Goal: Transaction & Acquisition: Obtain resource

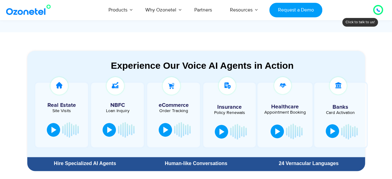
click at [332, 130] on div at bounding box center [332, 131] width 5 height 6
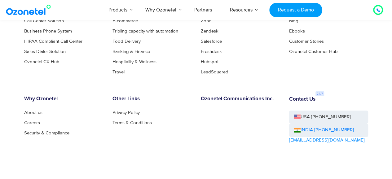
scroll to position [3286, 0]
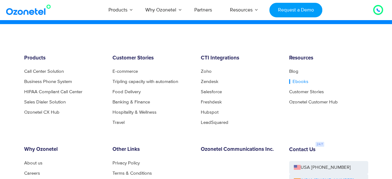
click at [296, 81] on link "Ebooks" at bounding box center [298, 81] width 19 height 5
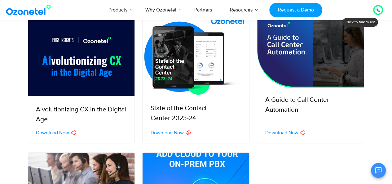
click at [212, 53] on img at bounding box center [196, 55] width 107 height 81
click at [74, 57] on img at bounding box center [81, 55] width 107 height 81
click at [275, 134] on span "Download Now" at bounding box center [281, 132] width 33 height 5
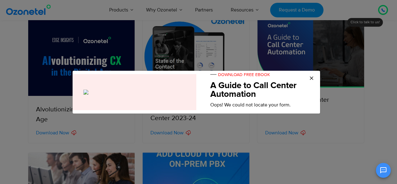
click at [254, 96] on h5 "A Guide to Call Center Automation" at bounding box center [260, 89] width 100 height 17
click at [313, 79] on span "×" at bounding box center [311, 78] width 5 height 9
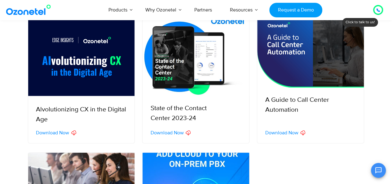
click at [284, 131] on span "Download Now" at bounding box center [281, 132] width 33 height 5
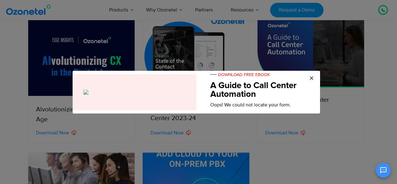
click at [238, 72] on span "DOWNLOAD FREE EBOOK" at bounding box center [239, 74] width 59 height 5
click at [314, 76] on div "DOWNLOAD FREE EBOOK A Guide to Call Center Automation Oops! We could not locate…" at bounding box center [260, 90] width 119 height 38
click at [311, 76] on span "×" at bounding box center [311, 78] width 5 height 9
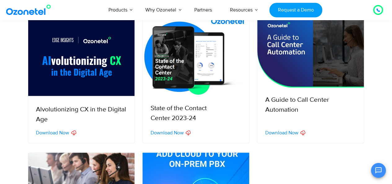
click at [162, 129] on div "Download Now" at bounding box center [199, 132] width 99 height 7
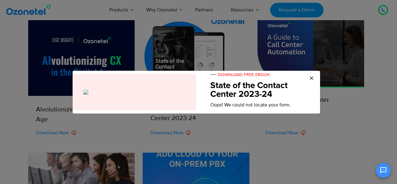
click at [164, 131] on div "× DOWNLOAD FREE EBOOK State of the Contact Center 2023-24 Oops! We could not lo…" at bounding box center [198, 92] width 397 height 184
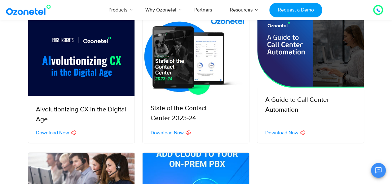
click at [165, 131] on span "Download Now" at bounding box center [166, 132] width 33 height 5
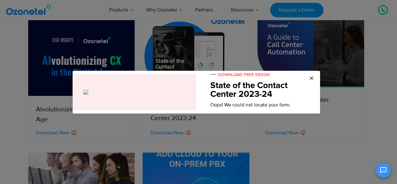
click at [238, 97] on h5 "State of the Contact Center 2023-24" at bounding box center [260, 89] width 100 height 17
click at [312, 77] on span "×" at bounding box center [311, 78] width 5 height 9
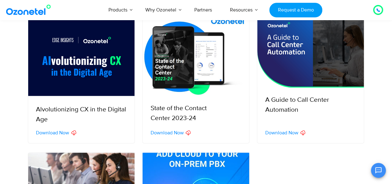
click at [63, 132] on span "Download Now" at bounding box center [52, 132] width 33 height 5
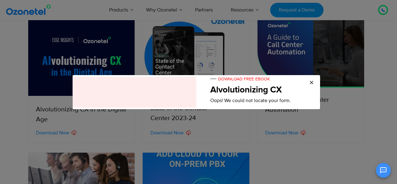
click at [252, 91] on h5 "Alvolutionizing CX" at bounding box center [260, 90] width 100 height 9
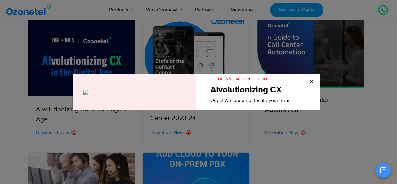
click at [315, 78] on div "DOWNLOAD FREE EBOOK Alvolutionizing CX Oops! We could not locate your form." at bounding box center [260, 89] width 119 height 29
click at [313, 79] on span "×" at bounding box center [311, 81] width 5 height 9
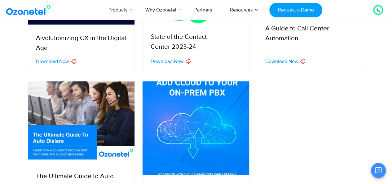
scroll to position [248, 0]
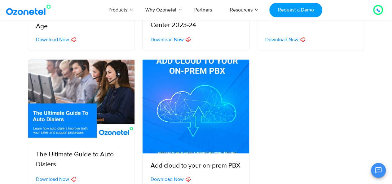
click at [63, 122] on img at bounding box center [81, 100] width 107 height 82
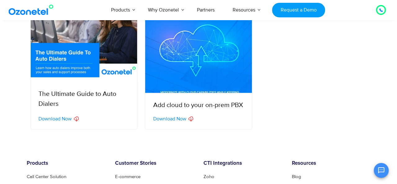
scroll to position [341, 0]
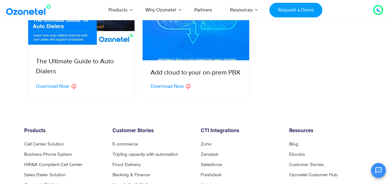
click at [58, 88] on span "Download Now" at bounding box center [52, 86] width 33 height 5
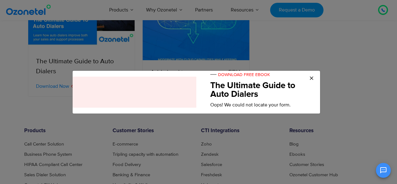
click at [159, 102] on div at bounding box center [132, 92] width 128 height 31
click at [245, 77] on span "DOWNLOAD FREE EBOOK" at bounding box center [239, 74] width 59 height 5
click at [311, 74] on span "×" at bounding box center [311, 78] width 5 height 9
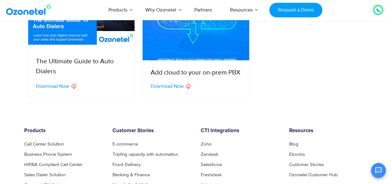
click at [174, 86] on span "Download Now" at bounding box center [166, 86] width 33 height 5
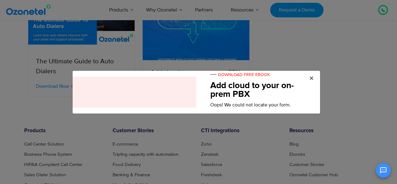
click at [174, 86] on div at bounding box center [132, 92] width 128 height 36
click at [313, 77] on div "× DOWNLOAD FREE EBOOK Add cloud to your on-prem PBX Oops! We could not locate y…" at bounding box center [196, 91] width 248 height 43
click at [311, 76] on span "×" at bounding box center [311, 78] width 5 height 9
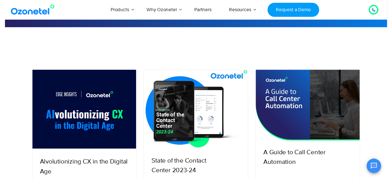
scroll to position [0, 0]
